Goal: Contribute content

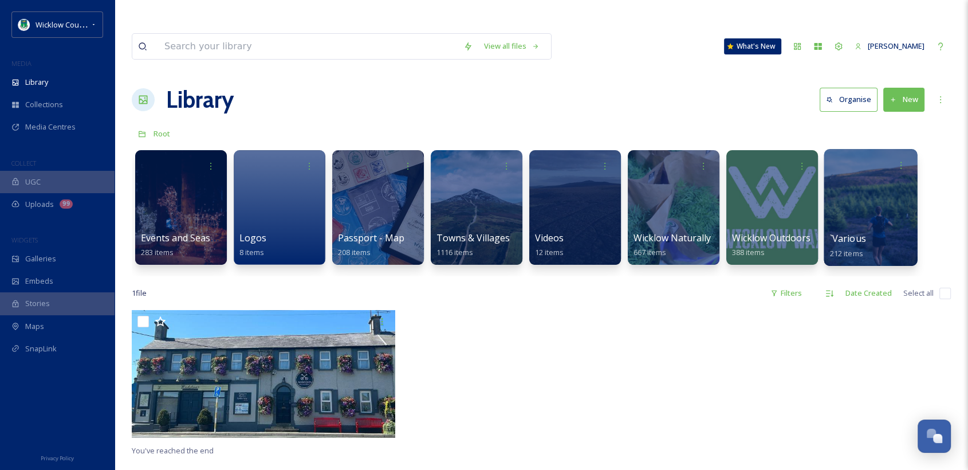
click at [847, 232] on span "`Various" at bounding box center [848, 238] width 36 height 13
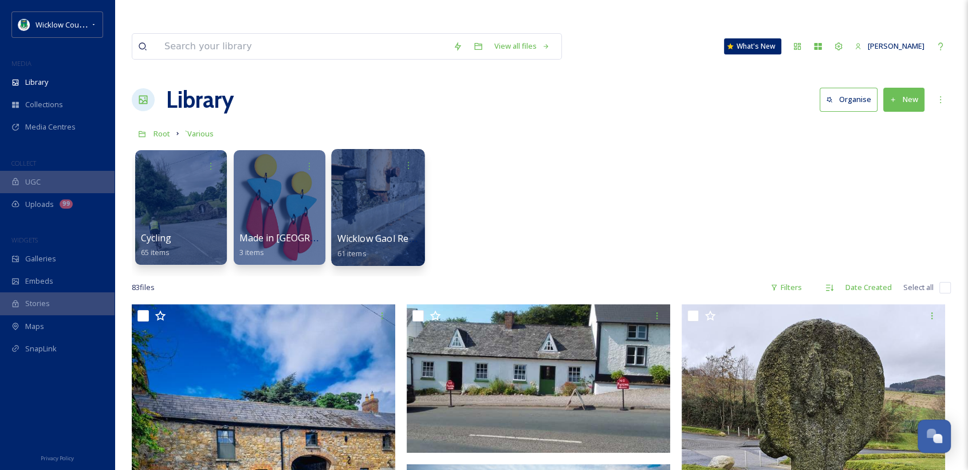
click at [379, 232] on span "Wicklow Gaol Repairs" at bounding box center [383, 238] width 93 height 13
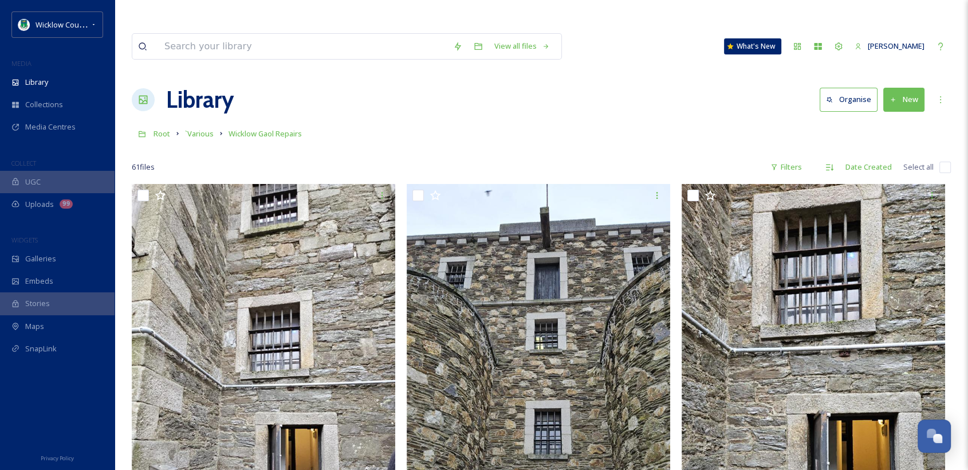
click at [898, 88] on button "New" at bounding box center [903, 99] width 41 height 23
click at [894, 121] on span "File Upload" at bounding box center [899, 126] width 38 height 11
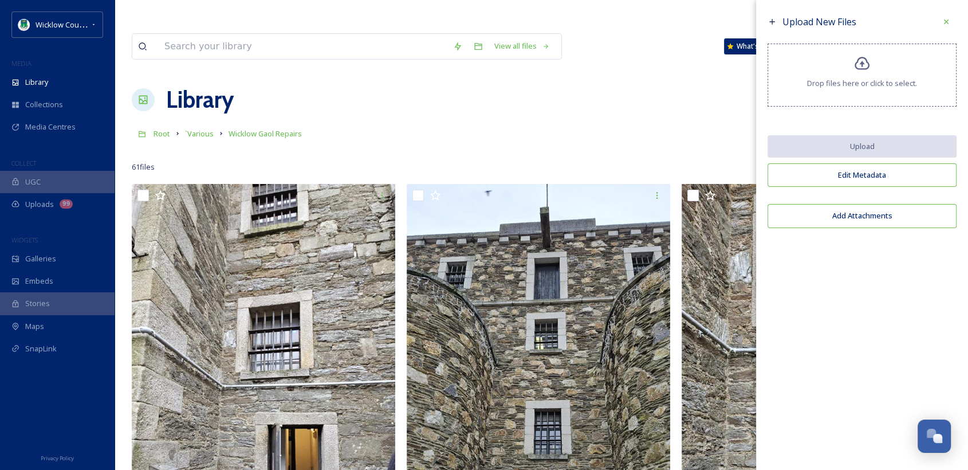
click at [861, 64] on icon at bounding box center [862, 63] width 15 height 13
